Goal: Task Accomplishment & Management: Use online tool/utility

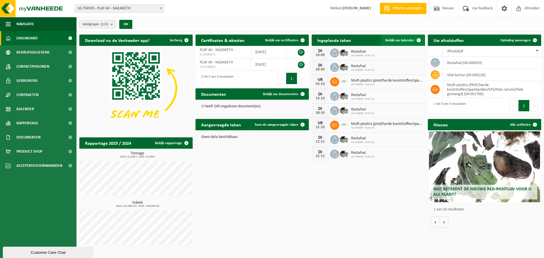
click at [403, 37] on link "Bekijk uw kalender" at bounding box center [403, 40] width 44 height 11
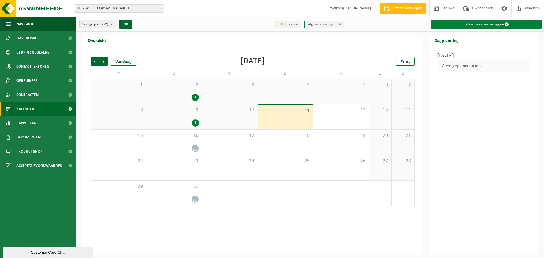
click at [500, 24] on link "Extra taak aanvragen" at bounding box center [486, 24] width 111 height 9
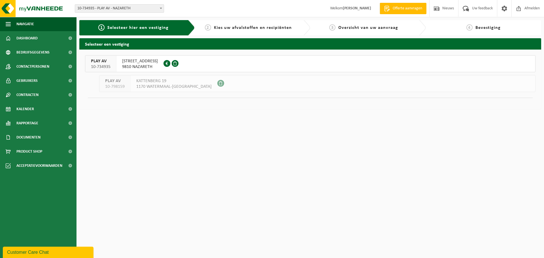
click at [140, 62] on span "VENECOWEG 2" at bounding box center [140, 61] width 36 height 6
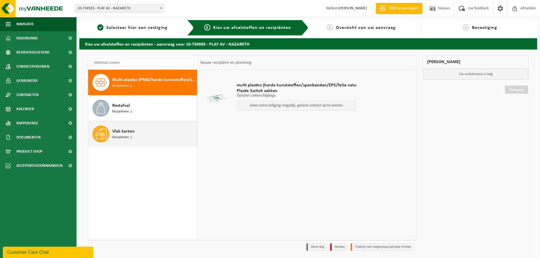
click at [128, 135] on span "Recipiënten: 1" at bounding box center [122, 137] width 20 height 5
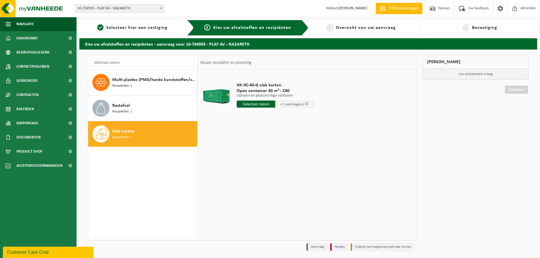
click at [254, 103] on input "text" at bounding box center [256, 104] width 39 height 7
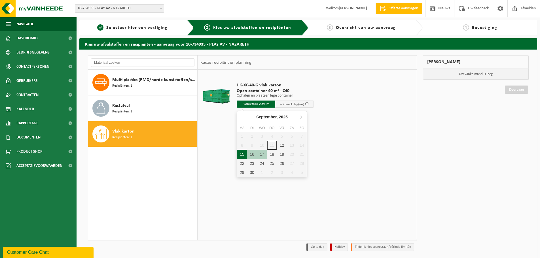
click at [241, 154] on div "15" at bounding box center [242, 154] width 10 height 9
type input "Van 2025-09-15"
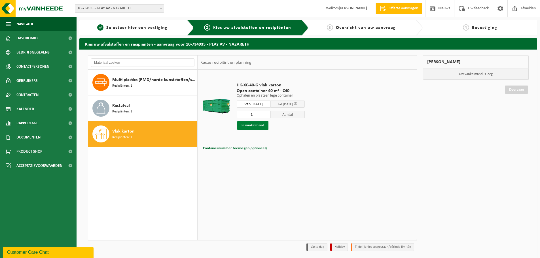
click at [253, 125] on button "In winkelmand" at bounding box center [252, 125] width 31 height 9
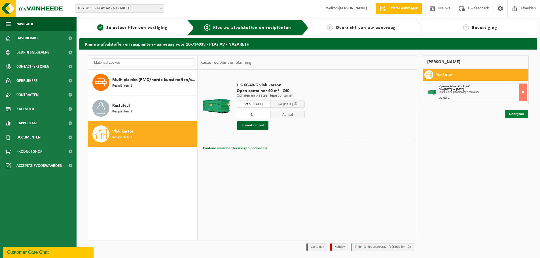
click at [519, 113] on link "Doorgaan" at bounding box center [516, 114] width 23 height 8
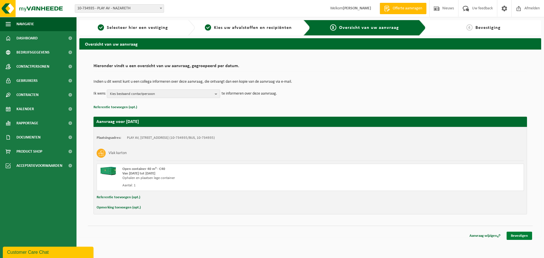
click at [515, 235] on link "Bevestigen" at bounding box center [520, 236] width 26 height 8
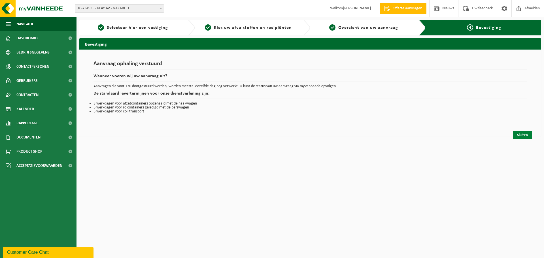
click at [524, 132] on link "Sluiten" at bounding box center [522, 135] width 19 height 8
